Goal: Information Seeking & Learning: Learn about a topic

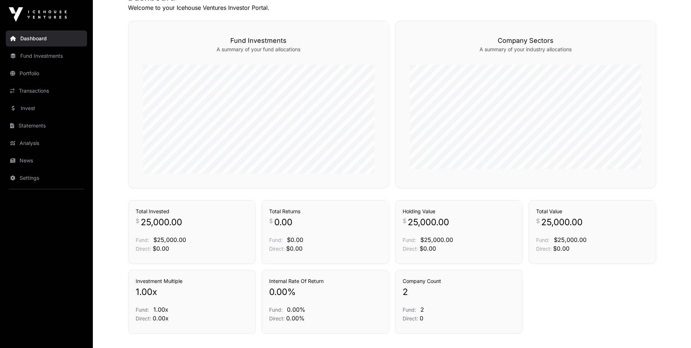
scroll to position [134, 0]
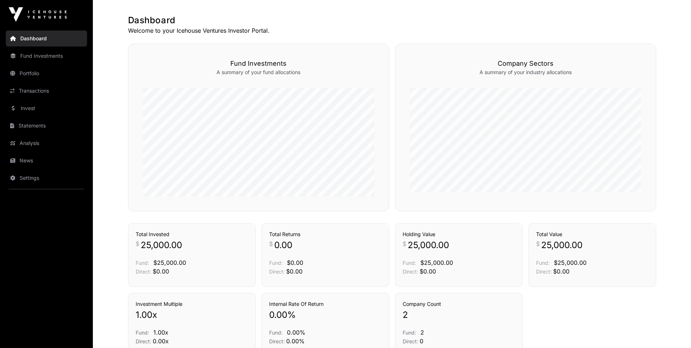
click at [34, 72] on link "Portfolio" at bounding box center [46, 73] width 81 height 16
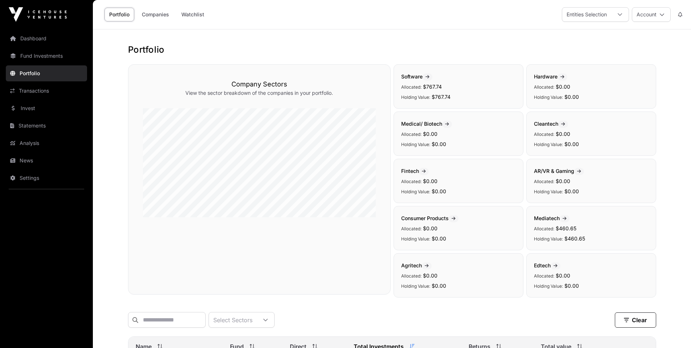
click at [164, 14] on link "Companies" at bounding box center [155, 15] width 37 height 14
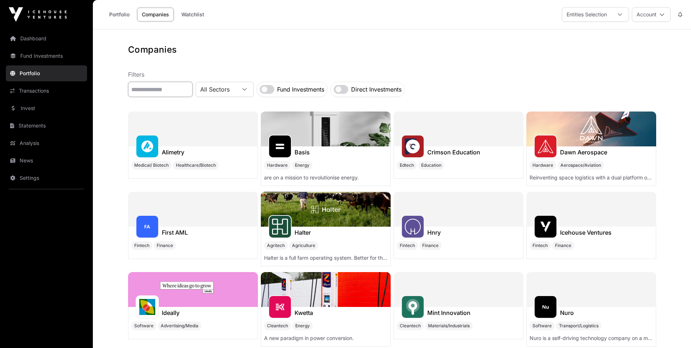
click at [166, 85] on input "text" at bounding box center [160, 89] width 65 height 15
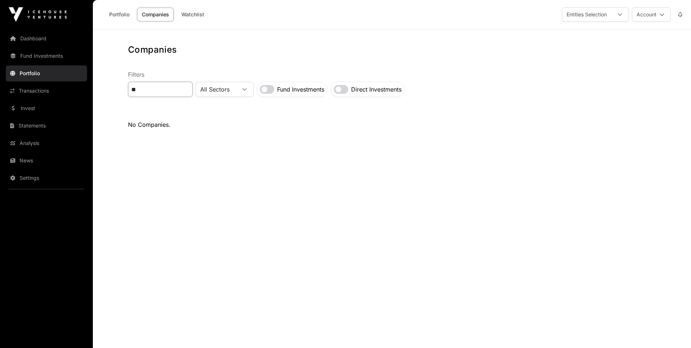
type input "*"
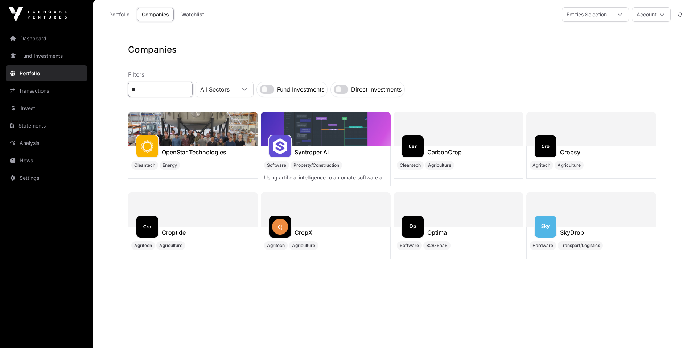
type input "**"
